Goal: Navigation & Orientation: Find specific page/section

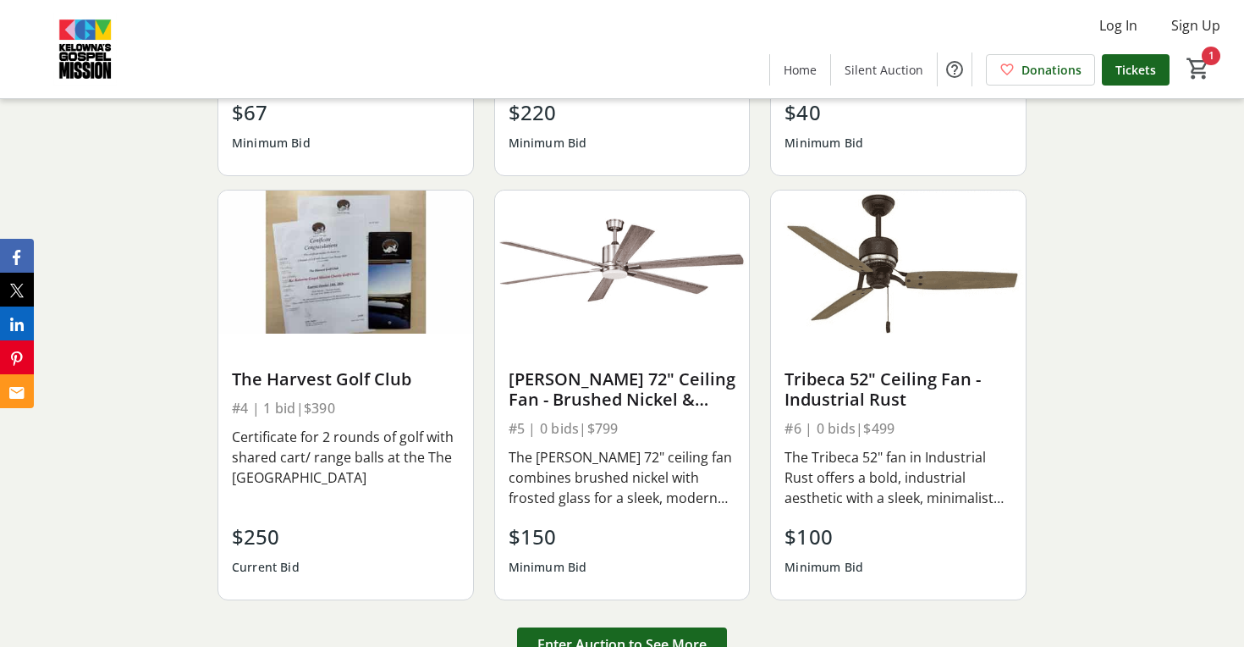
scroll to position [1952, 0]
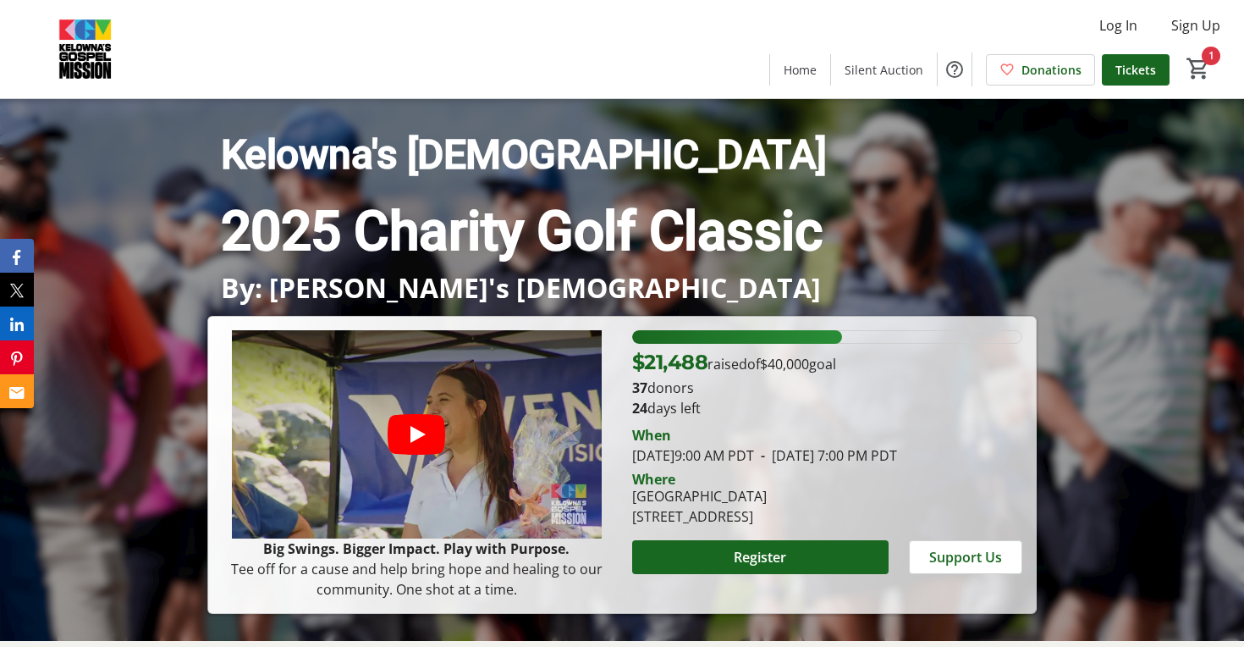
scroll to position [10, 0]
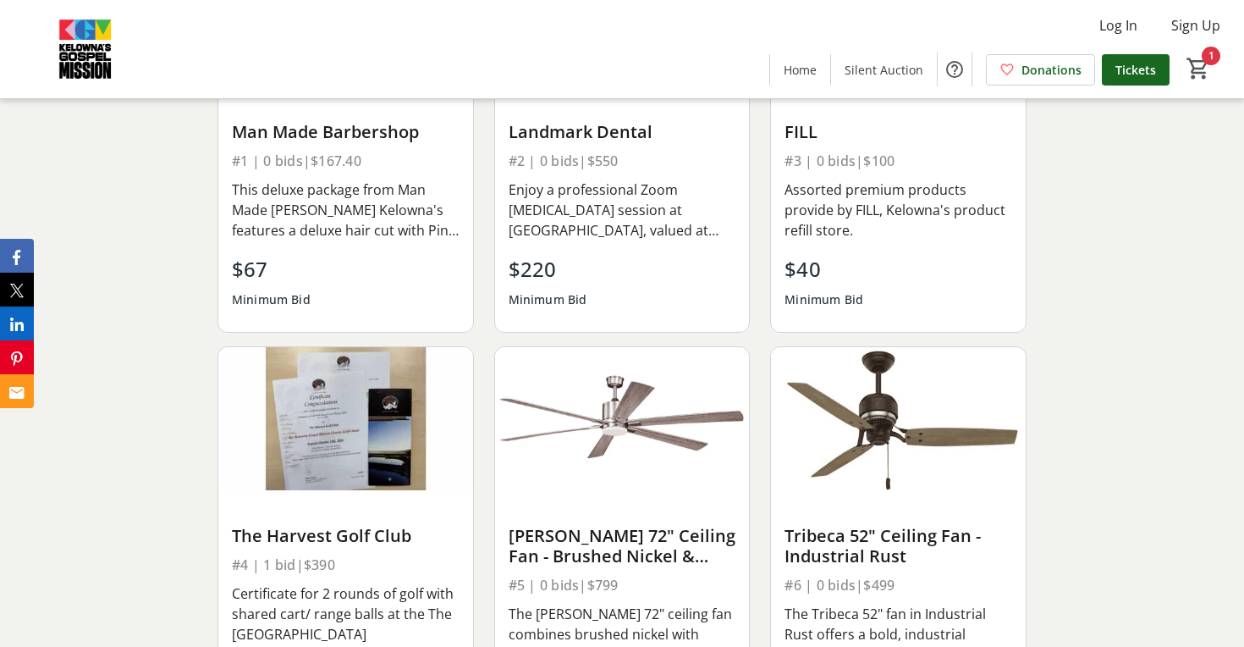
scroll to position [2070, 0]
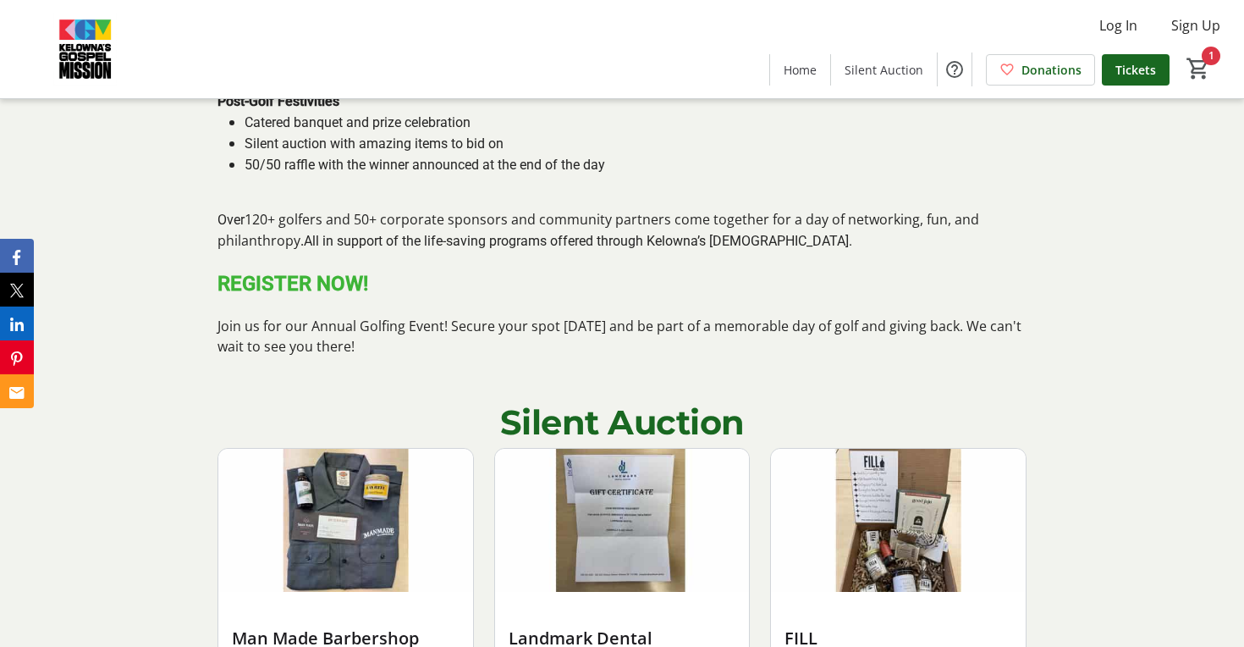
scroll to position [1430, 0]
